Goal: Task Accomplishment & Management: Manage account settings

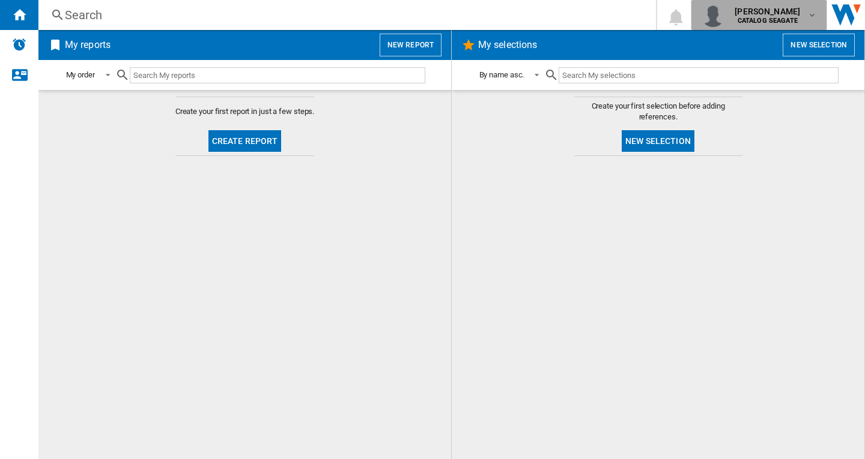
click at [782, 17] on b "CATALOG SEAGATE" at bounding box center [767, 21] width 60 height 8
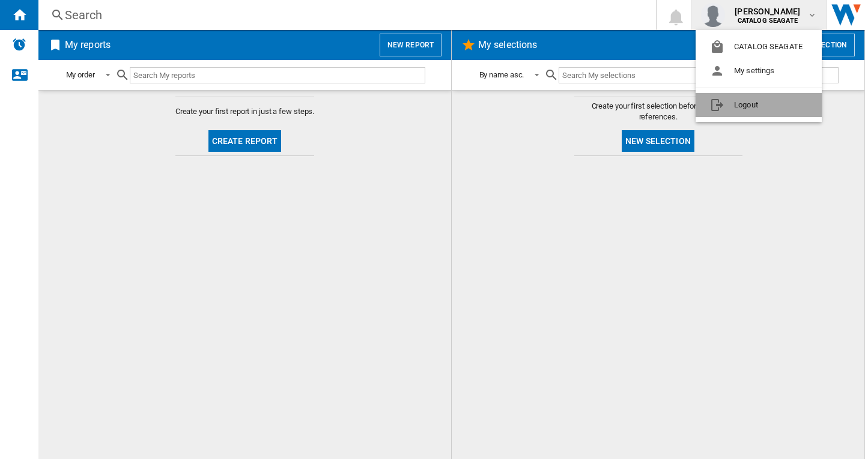
click at [774, 107] on button "Logout" at bounding box center [758, 105] width 126 height 24
